Goal: Find specific page/section

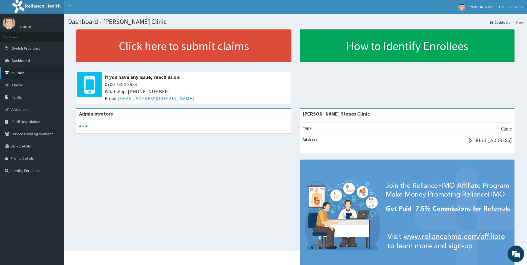
click at [27, 74] on link "PA Code" at bounding box center [32, 73] width 64 height 12
click at [37, 76] on link "PA Code" at bounding box center [32, 73] width 64 height 12
